Goal: Transaction & Acquisition: Purchase product/service

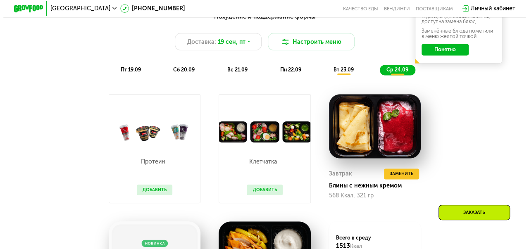
scroll to position [550, 0]
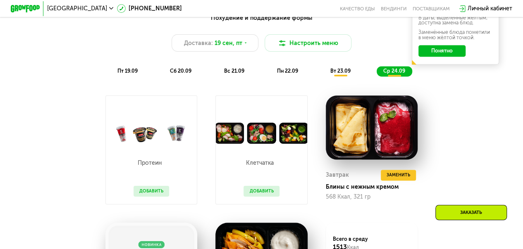
click at [291, 81] on div "Похудение и поддержание формы Доставка: [DATE] Настроить меню пт 19.09 сб 20.09…" at bounding box center [261, 44] width 438 height 71
click at [293, 74] on span "пн 22.09" at bounding box center [286, 71] width 21 height 6
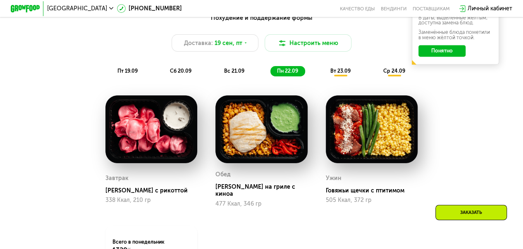
click at [246, 76] on div "вс 21.09" at bounding box center [234, 71] width 34 height 10
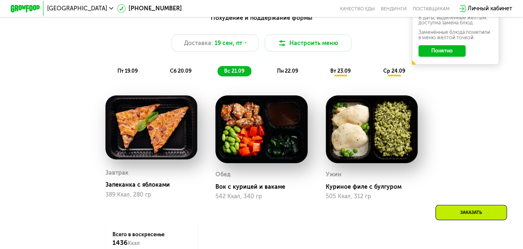
click at [188, 70] on div "сб 20.09" at bounding box center [180, 71] width 35 height 10
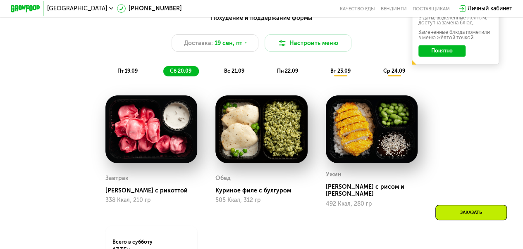
click at [134, 74] on span "пт 19.09" at bounding box center [127, 71] width 20 height 6
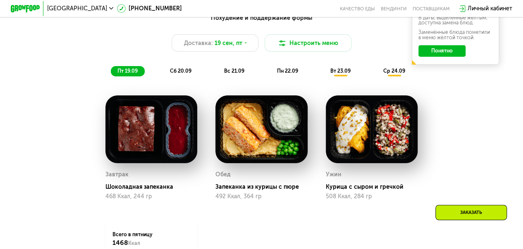
click at [162, 73] on div "пт 19.09 сб 20.09 вс 21.09 пн 22.09 вт 23.09 ср 24.09" at bounding box center [261, 71] width 301 height 10
click at [173, 74] on span "сб 20.09" at bounding box center [180, 71] width 21 height 6
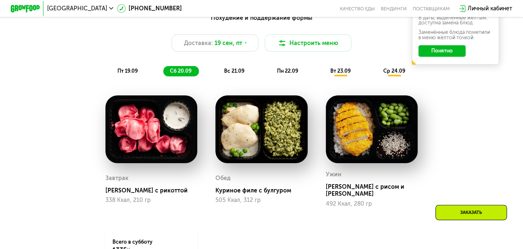
click at [224, 70] on div "вс 21.09" at bounding box center [234, 71] width 34 height 10
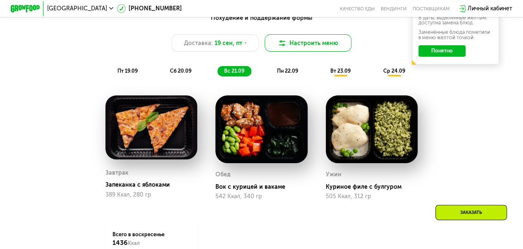
click at [293, 45] on button "Настроить меню" at bounding box center [307, 42] width 87 height 17
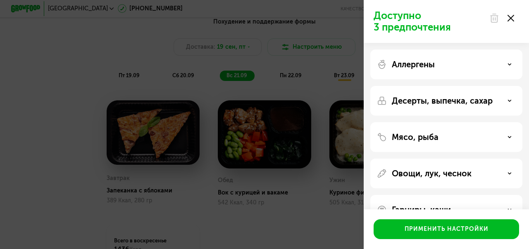
click at [391, 55] on div "Аллергены" at bounding box center [446, 65] width 152 height 30
click at [392, 94] on div "Десерты, выпечка, сахар" at bounding box center [446, 101] width 152 height 30
click at [394, 99] on p "Десерты, выпечка, сахар" at bounding box center [442, 101] width 101 height 10
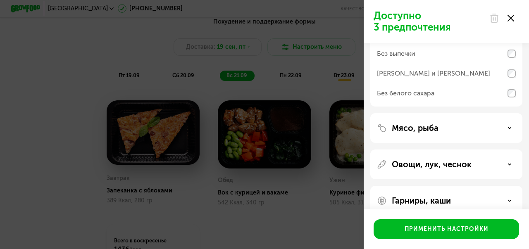
scroll to position [110, 0]
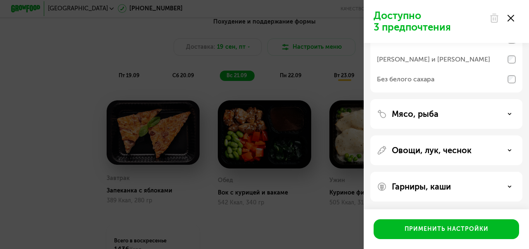
click at [388, 181] on div "Гарниры, каши" at bounding box center [446, 187] width 152 height 30
click at [460, 186] on div "Гарниры, каши" at bounding box center [446, 187] width 139 height 10
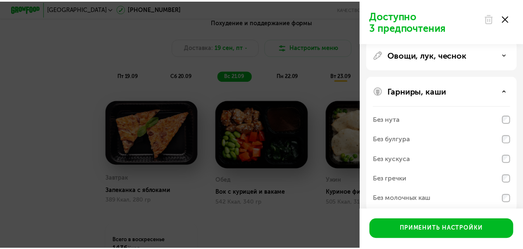
scroll to position [216, 0]
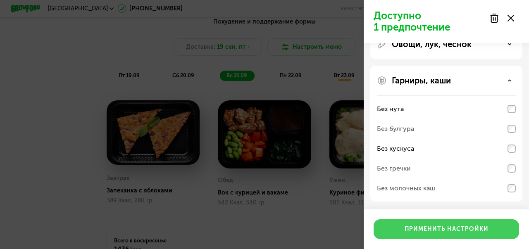
click at [463, 227] on div "Применить настройки" at bounding box center [447, 229] width 84 height 8
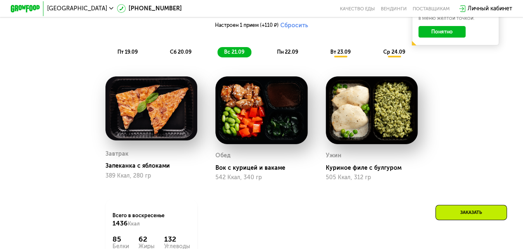
scroll to position [581, 0]
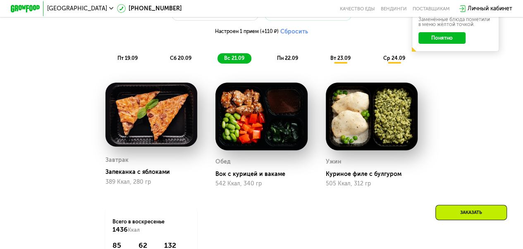
click at [282, 64] on div "пн 22.09" at bounding box center [287, 58] width 35 height 10
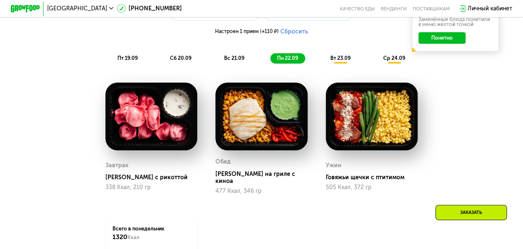
click at [243, 61] on span "вс 21.09" at bounding box center [234, 58] width 20 height 6
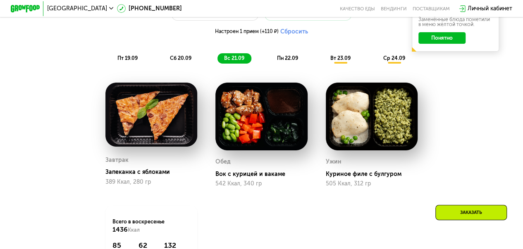
click at [273, 59] on div "пн 22.09" at bounding box center [287, 58] width 35 height 10
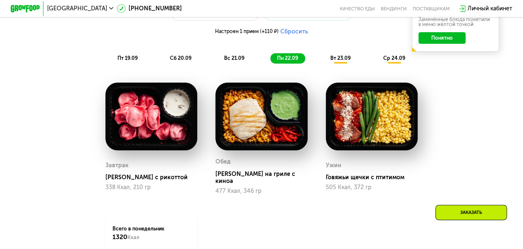
click at [353, 61] on div "вт 23.09" at bounding box center [341, 58] width 34 height 10
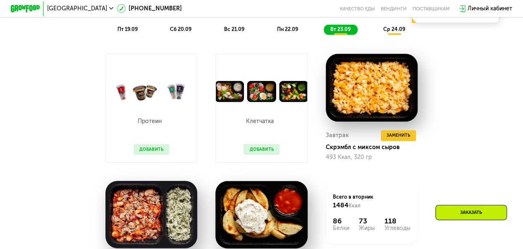
scroll to position [601, 0]
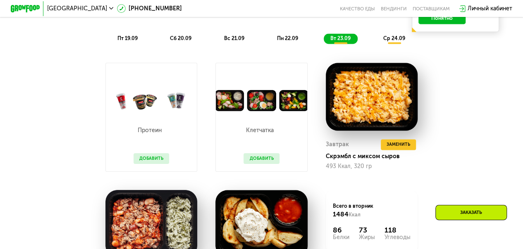
click at [396, 44] on div "ср 24.09" at bounding box center [394, 38] width 36 height 10
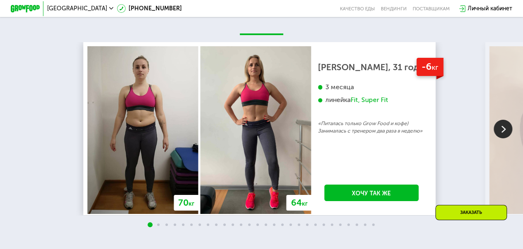
scroll to position [1479, 0]
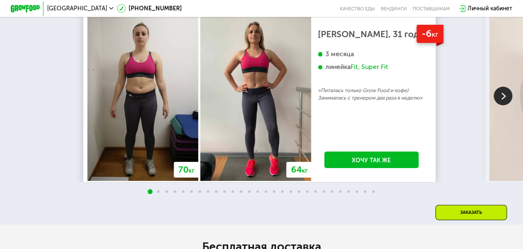
click at [503, 105] on img at bounding box center [502, 96] width 19 height 19
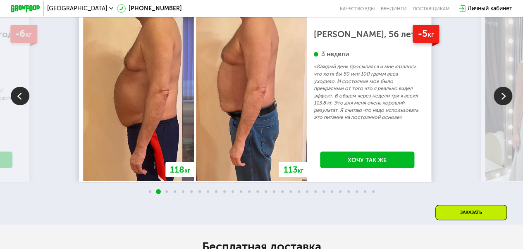
click at [503, 105] on img at bounding box center [502, 96] width 19 height 19
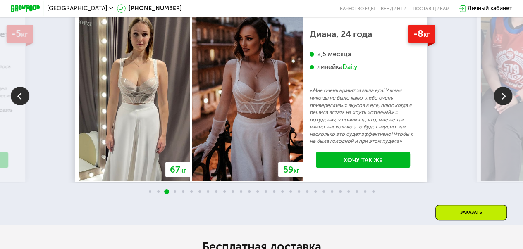
click at [503, 105] on img at bounding box center [502, 96] width 19 height 19
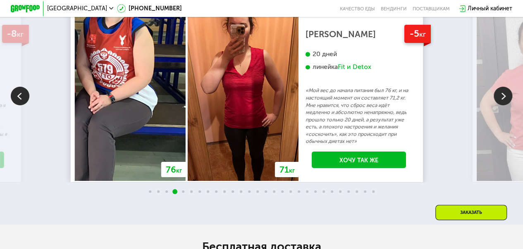
click at [503, 105] on img at bounding box center [502, 96] width 19 height 19
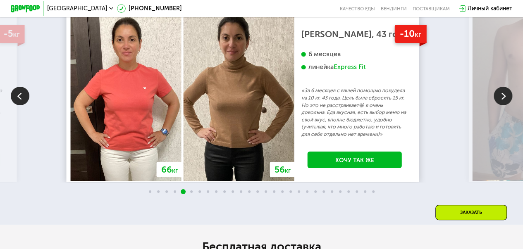
click at [503, 105] on img at bounding box center [502, 96] width 19 height 19
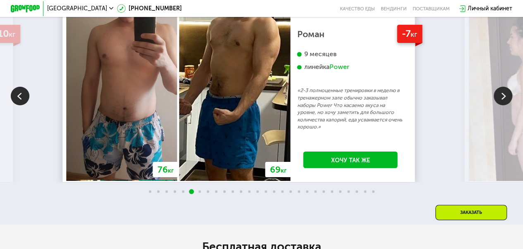
click at [503, 105] on img at bounding box center [502, 96] width 19 height 19
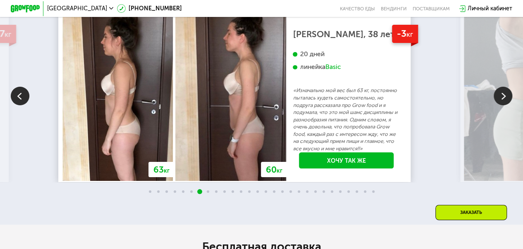
click at [503, 105] on img at bounding box center [502, 96] width 19 height 19
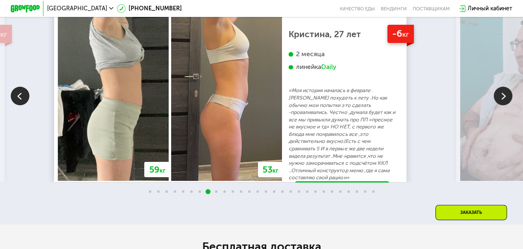
click at [503, 105] on img at bounding box center [502, 96] width 19 height 19
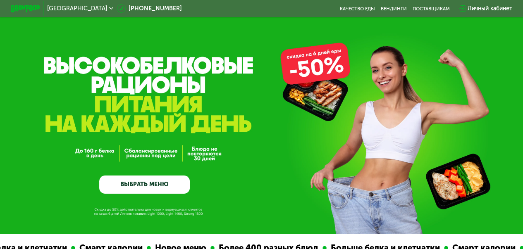
scroll to position [0, 0]
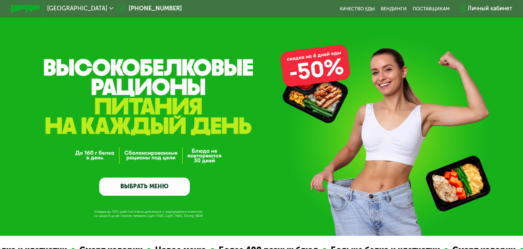
click at [138, 196] on link "ВЫБРАТЬ МЕНЮ" at bounding box center [144, 187] width 91 height 18
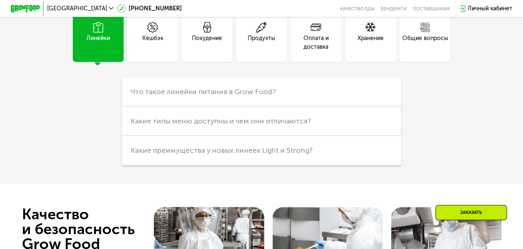
scroll to position [2026, 0]
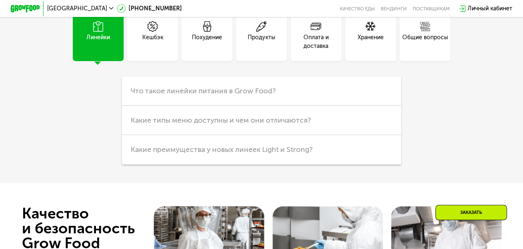
click at [158, 61] on div "Кешбэк" at bounding box center [152, 35] width 51 height 51
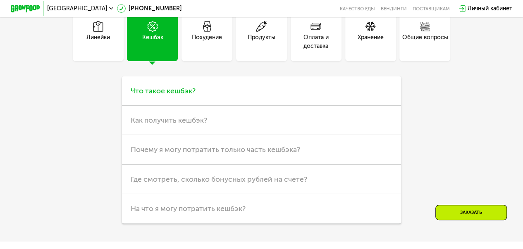
click at [155, 95] on span "Что такое кешбэк?" at bounding box center [163, 90] width 65 height 9
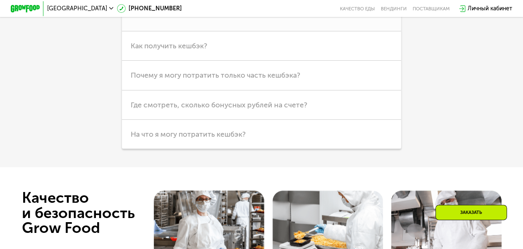
scroll to position [2145, 0]
click at [167, 61] on h3 "Как получить кешбэк?" at bounding box center [261, 45] width 279 height 29
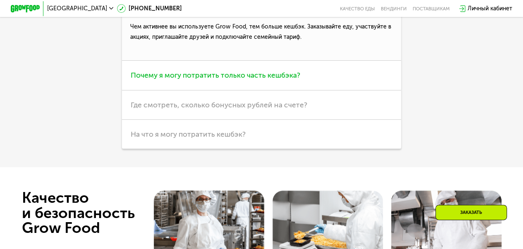
click at [162, 88] on h3 "Почему я могу потратить только часть кешбэка?" at bounding box center [261, 75] width 279 height 29
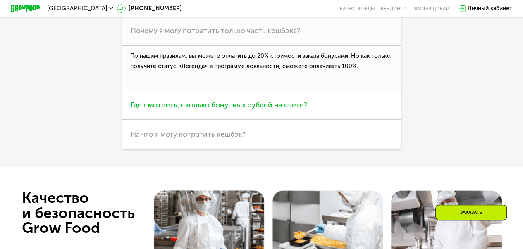
click at [155, 110] on span "Где смотреть, сколько бонусных рублей на счете?" at bounding box center [219, 104] width 176 height 9
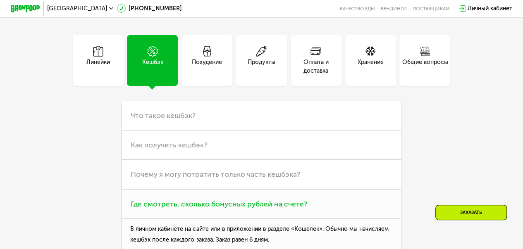
scroll to position [2004, 0]
